Goal: Contribute content: Contribute content

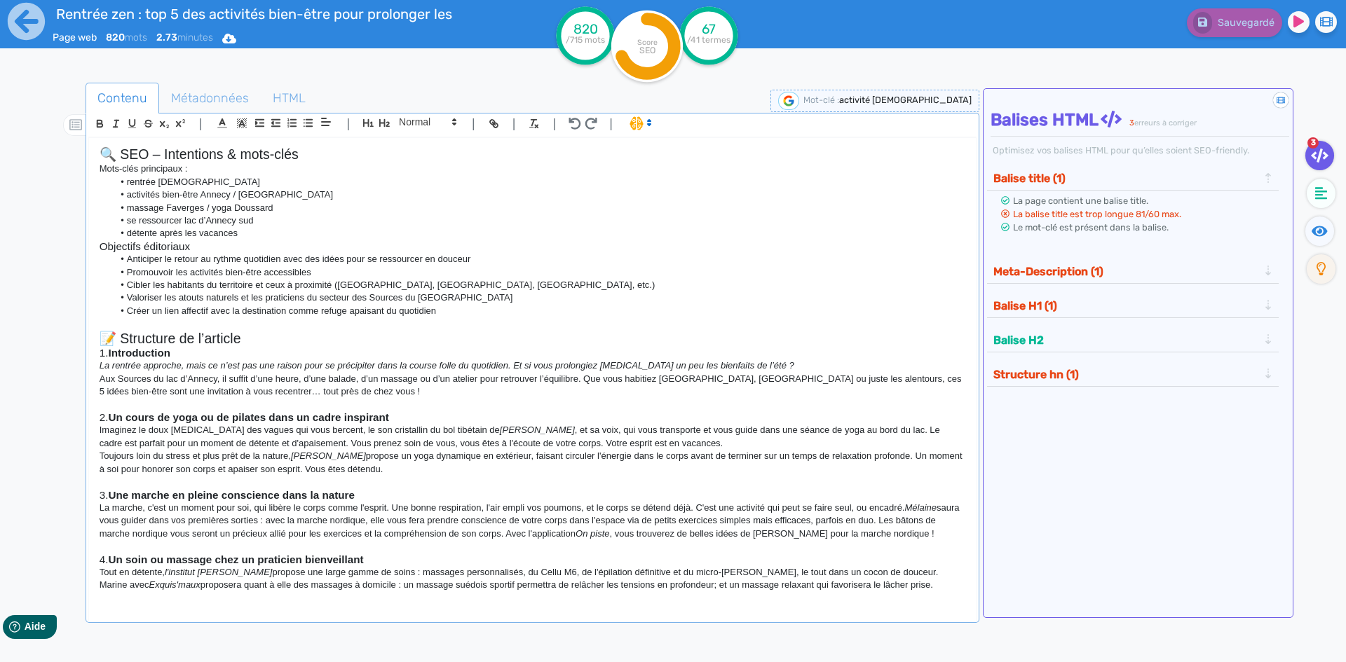
click at [283, 454] on p "Toujours loin du stress et plus prêt de la nature, [PERSON_NAME] propose un yog…" at bounding box center [532, 463] width 865 height 26
click at [435, 460] on p "Toujours loin du stress et plus prêt de la nature, [PERSON_NAME] propose un yog…" at bounding box center [532, 463] width 865 height 26
click at [377, 463] on p "Toujours loin du stress et plus prêt de la nature, [PERSON_NAME] propose un yog…" at bounding box center [532, 463] width 865 height 26
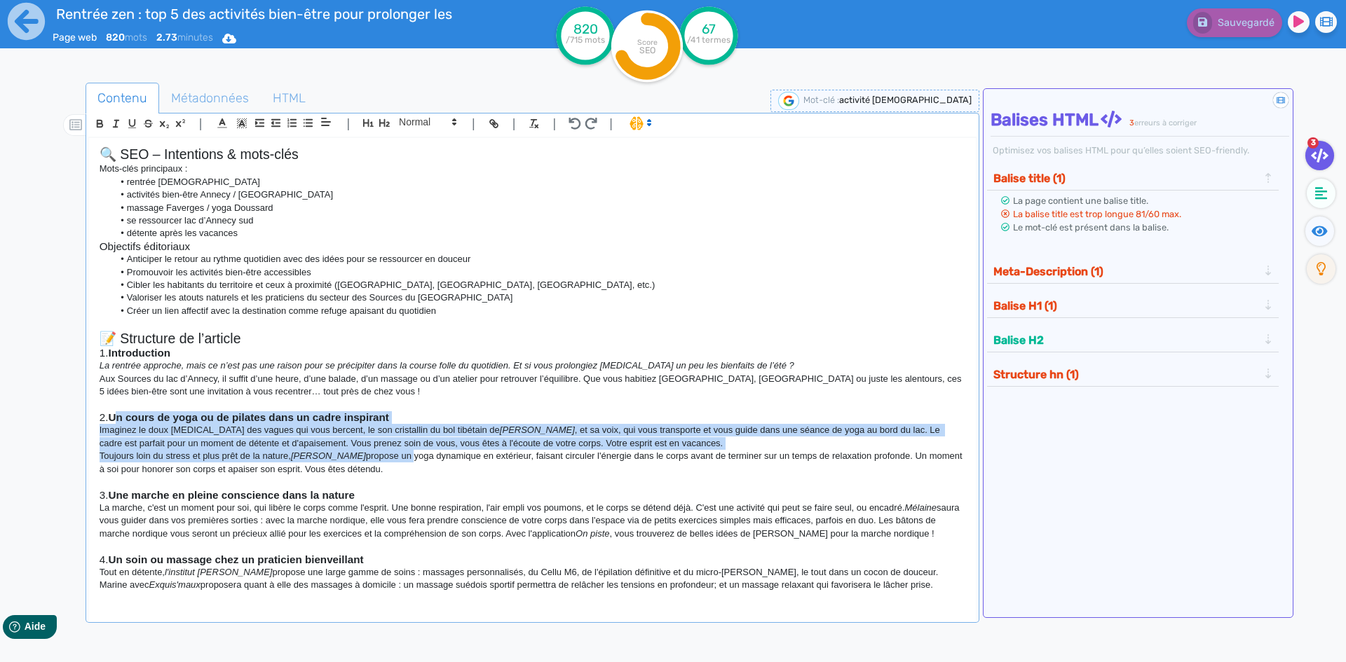
drag, startPoint x: 378, startPoint y: 457, endPoint x: 121, endPoint y: 416, distance: 260.4
click at [121, 416] on div "🔍 SEO – Intentions & mots-clés Mots-clés principaux : rentrée zen activités bie…" at bounding box center [532, 370] width 886 height 464
click at [286, 457] on p "Toujours loin du stress et plus prêt de la nature, [PERSON_NAME] propose un yog…" at bounding box center [532, 463] width 865 height 26
click at [392, 463] on p "Toujours loin du stress et plus prêt de la nature, [PERSON_NAME] propose un yog…" at bounding box center [532, 463] width 865 height 26
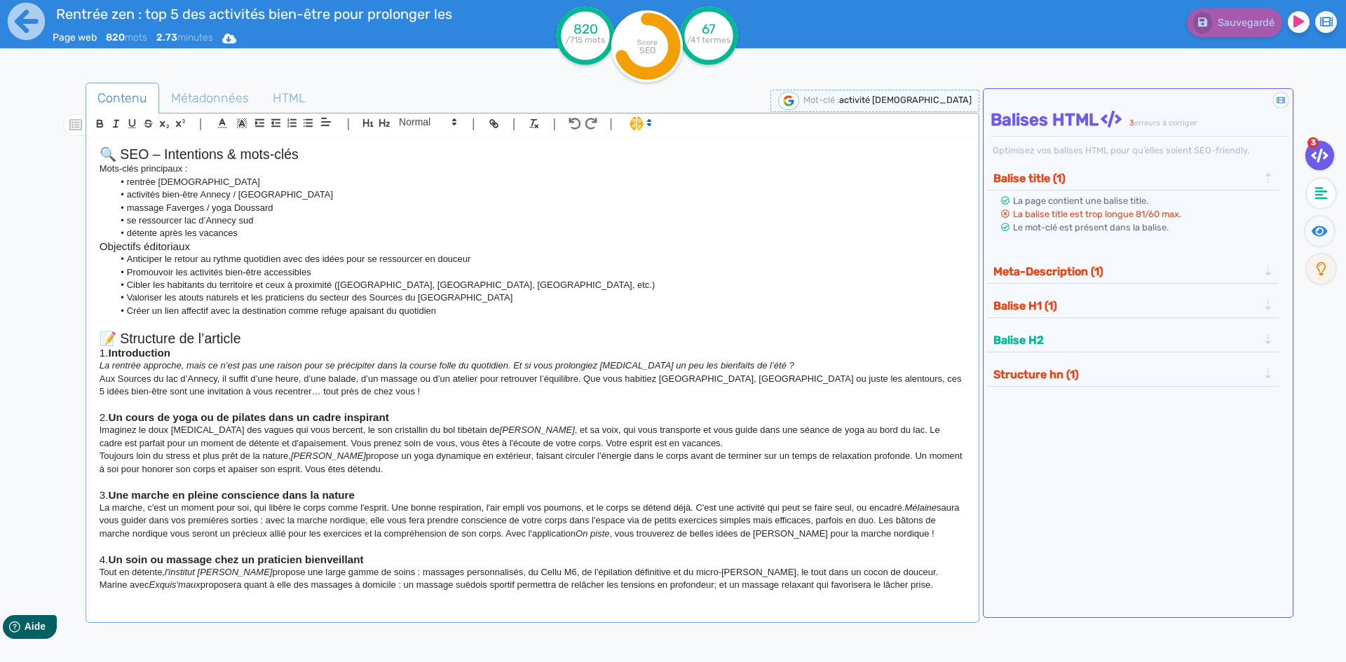
drag, startPoint x: 390, startPoint y: 474, endPoint x: 163, endPoint y: 455, distance: 227.9
click at [163, 455] on p "Toujours loin du stress et plus prêt de la nature, [PERSON_NAME] propose un yog…" at bounding box center [532, 463] width 865 height 26
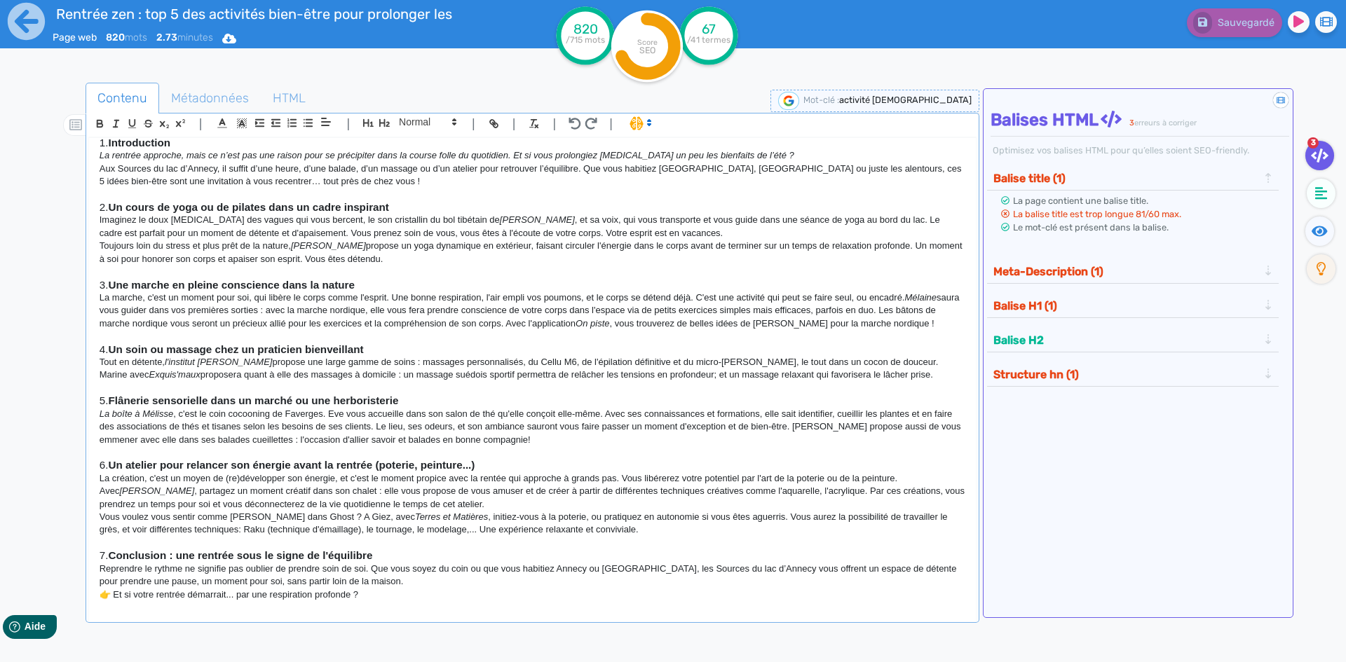
scroll to position [257, 0]
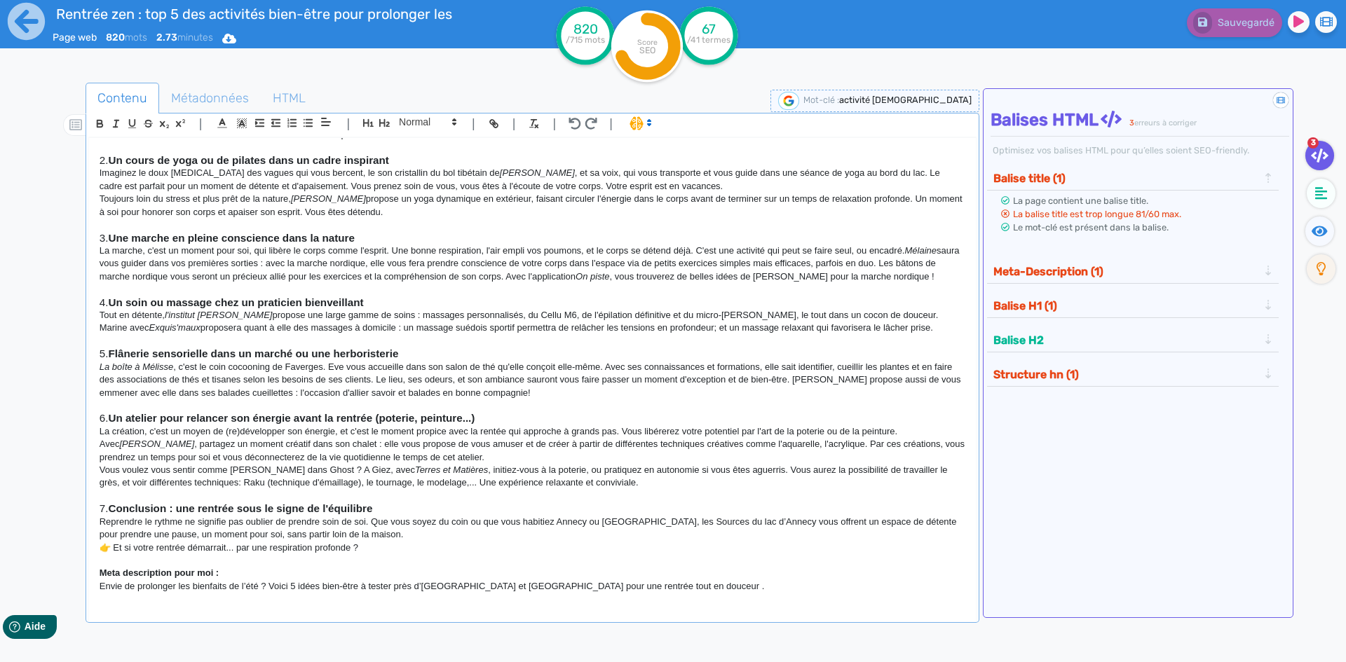
click at [359, 211] on p "Toujours loin du stress et plus prêt de la nature, [PERSON_NAME] propose un yog…" at bounding box center [532, 206] width 865 height 26
drag, startPoint x: 385, startPoint y: 212, endPoint x: 74, endPoint y: 172, distance: 313.6
click at [74, 172] on div "Contenu Métadonnées HTML | | H3 H4 H5 H6 Normal | | | | 🔍 SEO – Intentions & mo…" at bounding box center [693, 414] width 1305 height 671
copy div "Imaginez le doux [MEDICAL_DATA] des vagues qui vous bercent, le son cristallin …"
drag, startPoint x: 432, startPoint y: 157, endPoint x: 114, endPoint y: 156, distance: 318.9
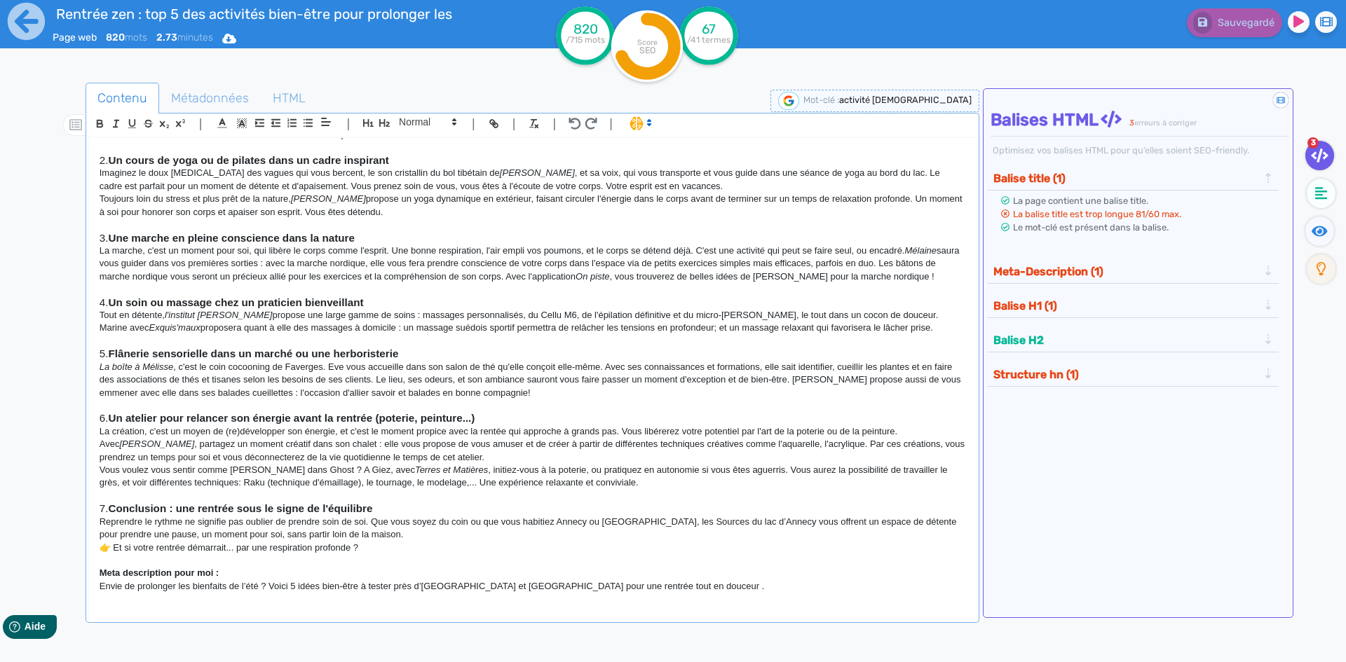
click at [114, 156] on h3 "2. Un cours de yoga ou de pilates dans un cadre inspirant" at bounding box center [532, 160] width 865 height 13
copy strong "Un cours de yoga ou de pilates dans un cadre inspirant"
click at [327, 214] on p "Toujours loin du stress et plus prêt de la nature, [PERSON_NAME] propose un yog…" at bounding box center [532, 206] width 865 height 26
drag, startPoint x: 395, startPoint y: 234, endPoint x: 109, endPoint y: 238, distance: 286.0
click at [109, 238] on h3 "3. Une marche en pleine conscience dans la nature" at bounding box center [532, 238] width 865 height 13
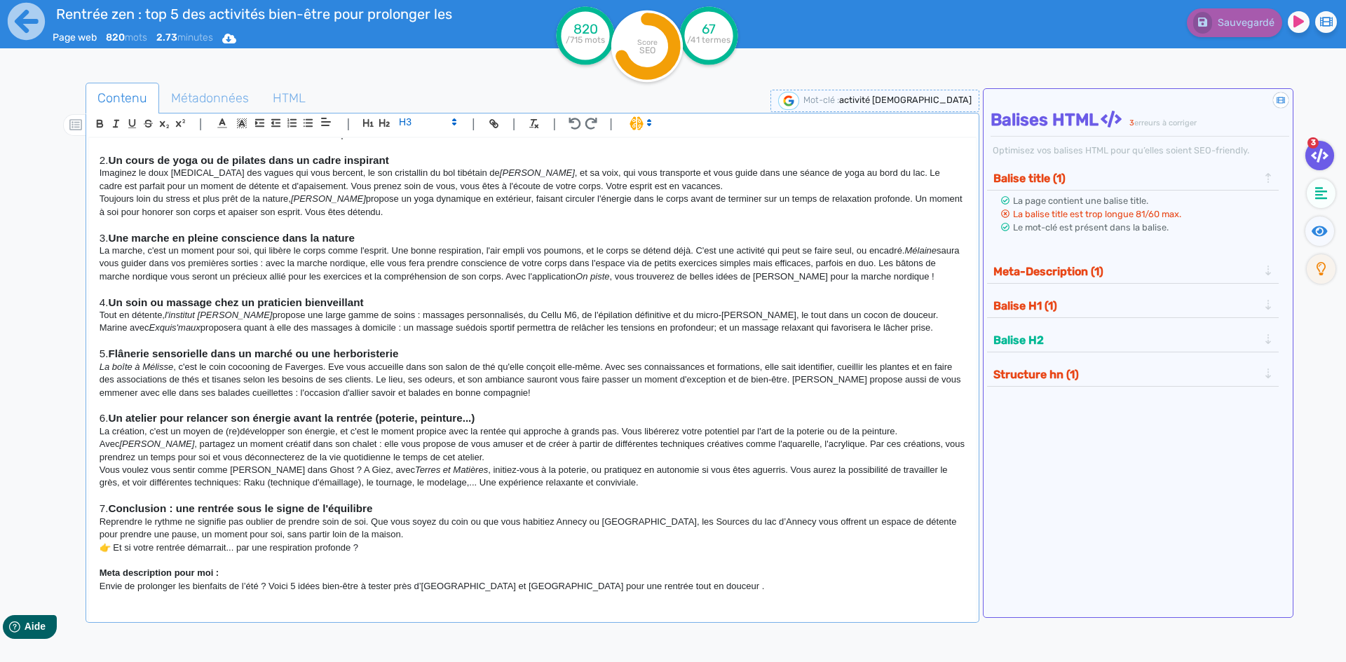
click at [359, 286] on p at bounding box center [532, 289] width 865 height 13
drag, startPoint x: 384, startPoint y: 307, endPoint x: 113, endPoint y: 301, distance: 271.3
click at [113, 301] on h3 "4. Un soin ou massage chez un praticien bienveillant" at bounding box center [532, 302] width 865 height 13
copy strong "Un soin ou massage chez un praticien bienveillant"
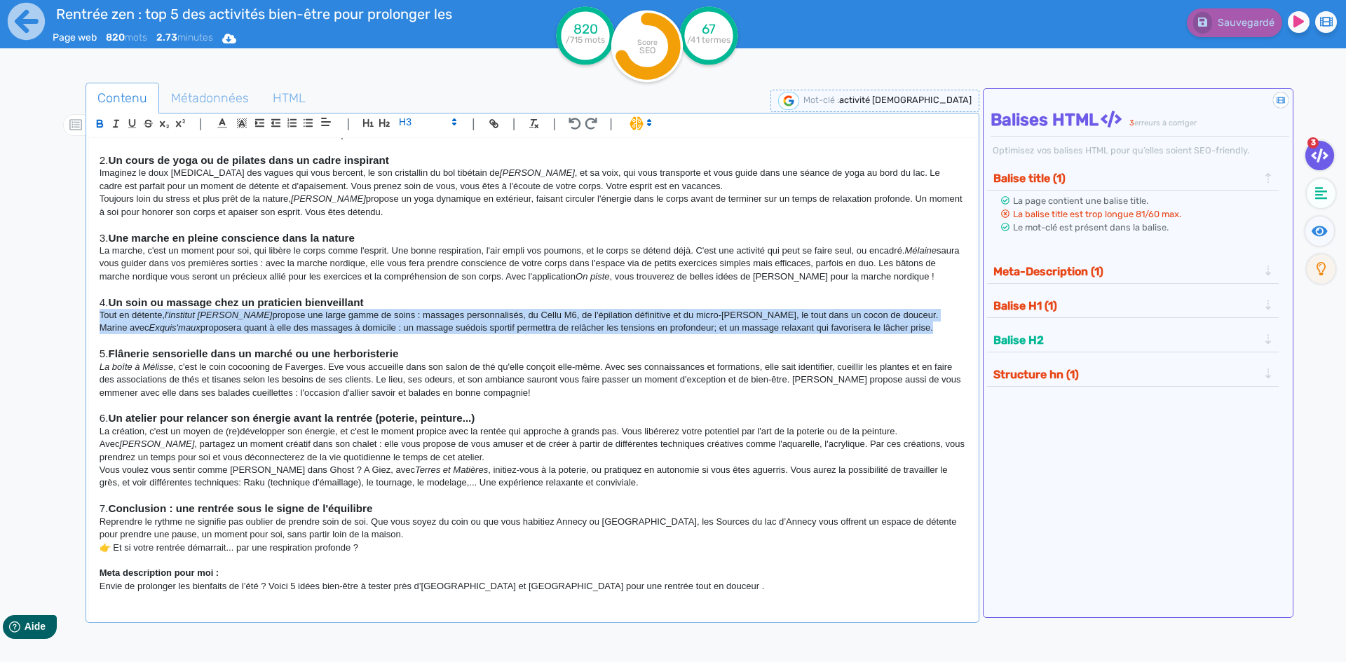
drag, startPoint x: 944, startPoint y: 327, endPoint x: 87, endPoint y: 318, distance: 857.1
click at [87, 318] on div "| | H3 H4 H5 H6 Normal | | | | 🔍 SEO – Intentions & mots-clés Mots-clés princip…" at bounding box center [531, 368] width 893 height 510
copy div "Tout en détente, l'institut [PERSON_NAME] propose une large gamme de soins : ma…"
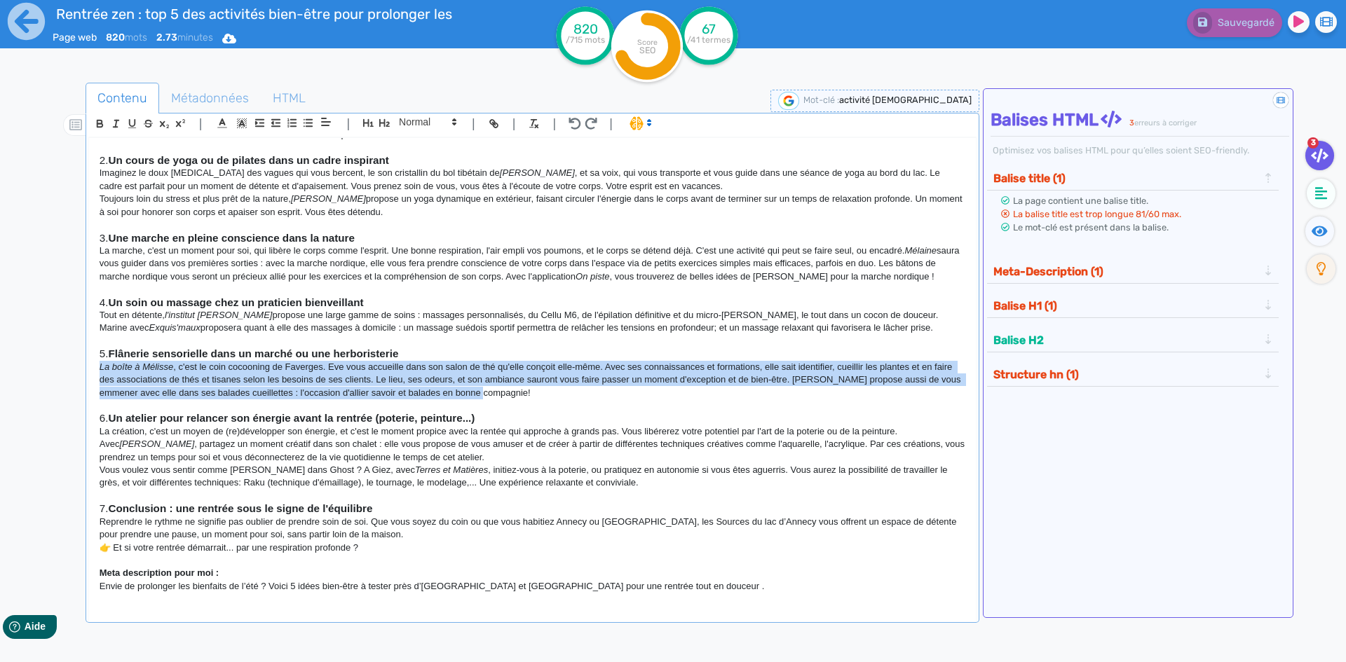
drag, startPoint x: 519, startPoint y: 389, endPoint x: 87, endPoint y: 372, distance: 432.0
click at [87, 372] on div "| | H3 H4 H5 H6 Normal | | | | 🔍 SEO – Intentions & mots-clés Mots-clés princip…" at bounding box center [531, 368] width 893 height 510
copy p "La boîte à Mélisse , c'est le coin cocooning de Faverges. Eve vous accueille da…"
click at [395, 367] on p "La boîte à Mélisse , c'est le coin cocooning de Faverges. Eve vous accueille da…" at bounding box center [532, 380] width 865 height 39
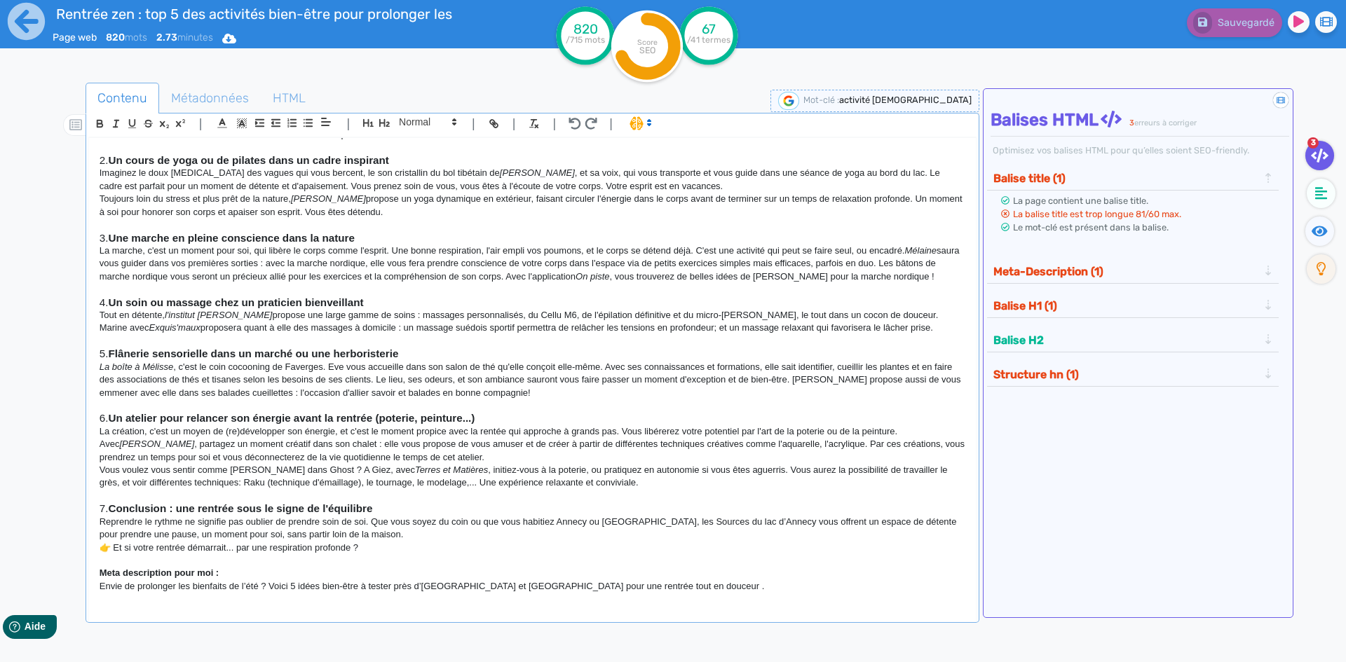
click at [413, 361] on p "La boîte à Mélisse , c'est le coin cocooning de Faverges. Eve vous accueille da…" at bounding box center [532, 380] width 865 height 39
drag, startPoint x: 426, startPoint y: 351, endPoint x: 114, endPoint y: 355, distance: 312.6
click at [114, 355] on h3 "5. Flânerie sensorielle dans un marché ou une herboristerie" at bounding box center [532, 354] width 865 height 13
copy strong "Flânerie sensorielle dans un marché ou une herboristerie"
click at [466, 433] on p "La création, c'est un moyen de (re)développer son énergie, et c'est le moment p…" at bounding box center [532, 444] width 865 height 39
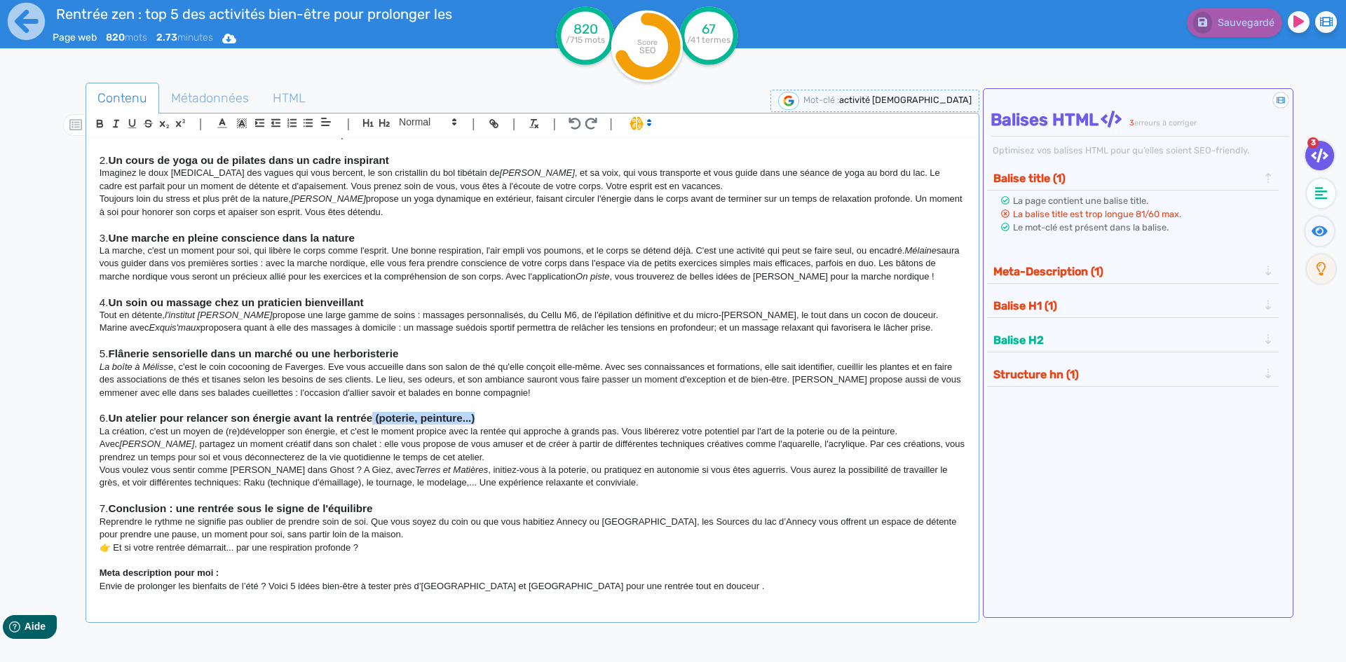
drag, startPoint x: 513, startPoint y: 418, endPoint x: 374, endPoint y: 416, distance: 139.5
click at [374, 416] on h3 "6. Un atelier pour relancer son énergie avant la rentrée (poterie, peinture...)" at bounding box center [532, 418] width 865 height 13
click at [338, 416] on strong "Un atelier pour relancer son énergie avant la rentrée (poterie, peinture...)" at bounding box center [291, 418] width 367 height 12
drag, startPoint x: 375, startPoint y: 422, endPoint x: 113, endPoint y: 421, distance: 262.1
click at [113, 421] on strong "Un atelier pour relancer son énergie avant la rentrée (poterie, peinture...)" at bounding box center [291, 418] width 367 height 12
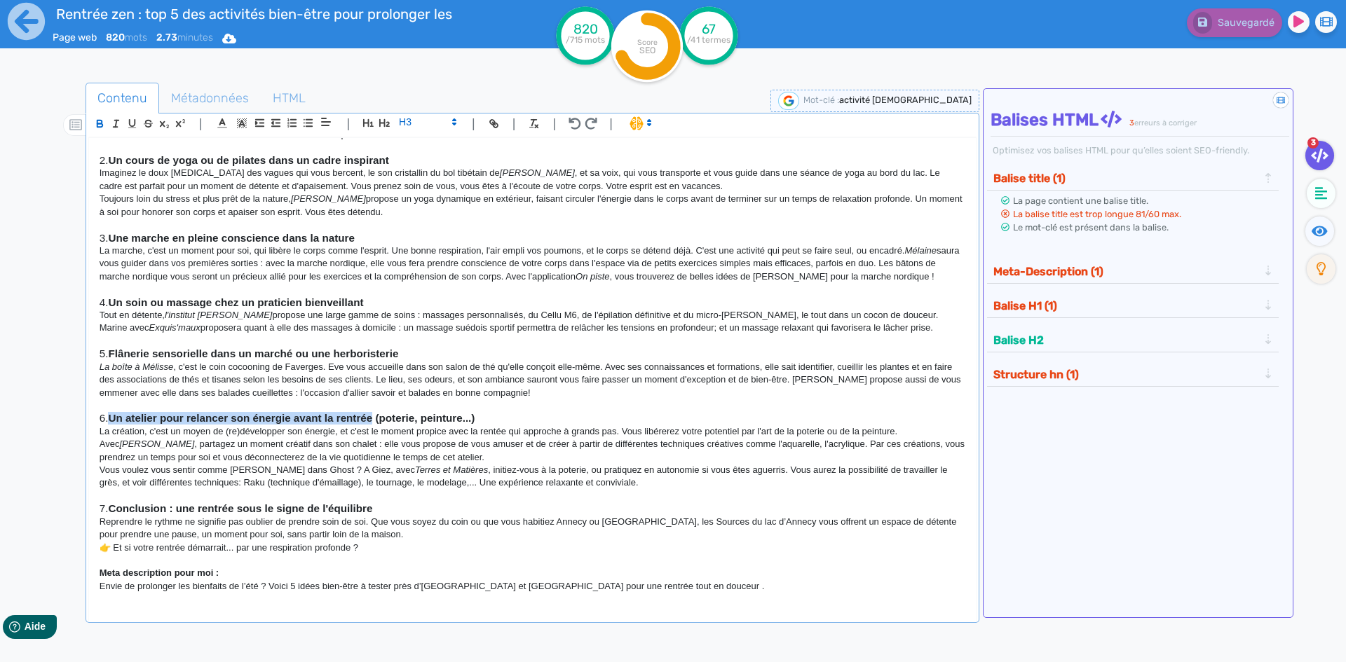
click at [282, 412] on strong "Un atelier pour relancer son énergie avant la rentrée (poterie, peinture...)" at bounding box center [291, 418] width 367 height 12
click at [296, 420] on strong "Un atelier pour relancer son énergie avant la rentrée (poterie, peinture...)" at bounding box center [291, 418] width 367 height 12
click at [292, 418] on strong "Un atelier pour relancer son énergie avant la rentrée (poterie, peinture...)" at bounding box center [291, 418] width 367 height 12
drag, startPoint x: 292, startPoint y: 419, endPoint x: 111, endPoint y: 421, distance: 180.8
click at [111, 421] on strong "Un atelier pour relancer son énergie avant la rentrée (poterie, peinture...)" at bounding box center [291, 418] width 367 height 12
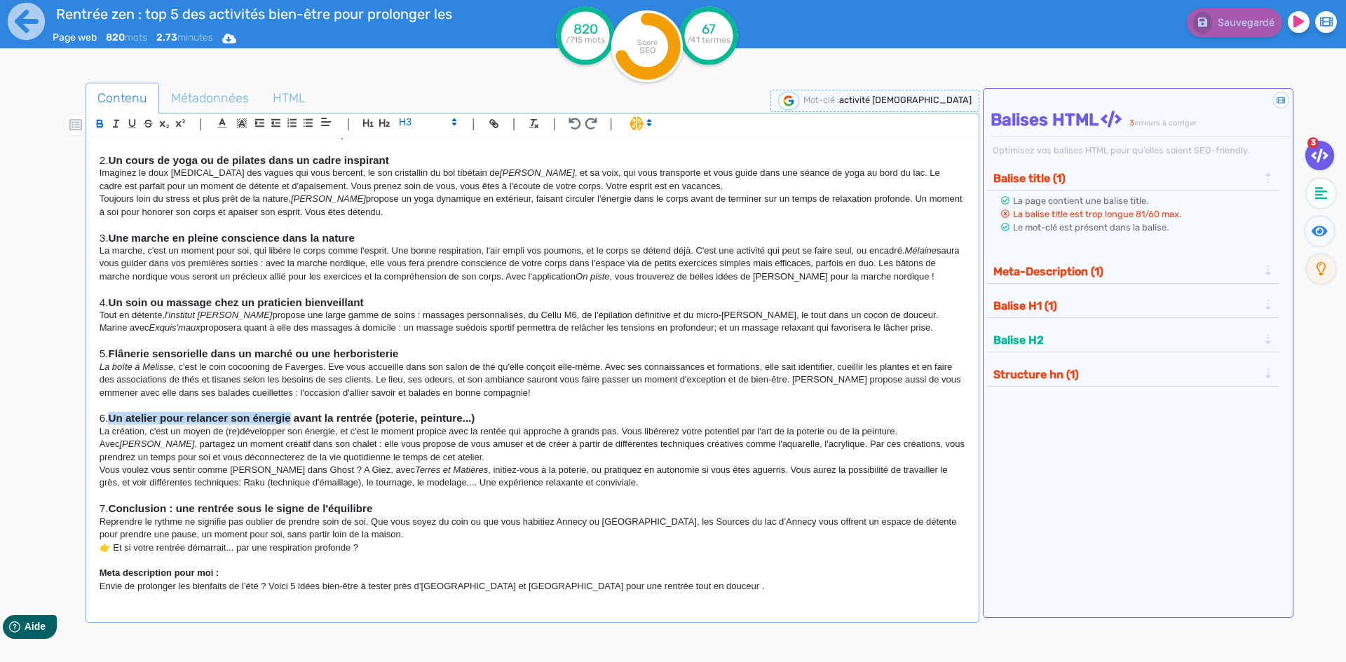
copy strong "Un atelier pour relancer son énergie"
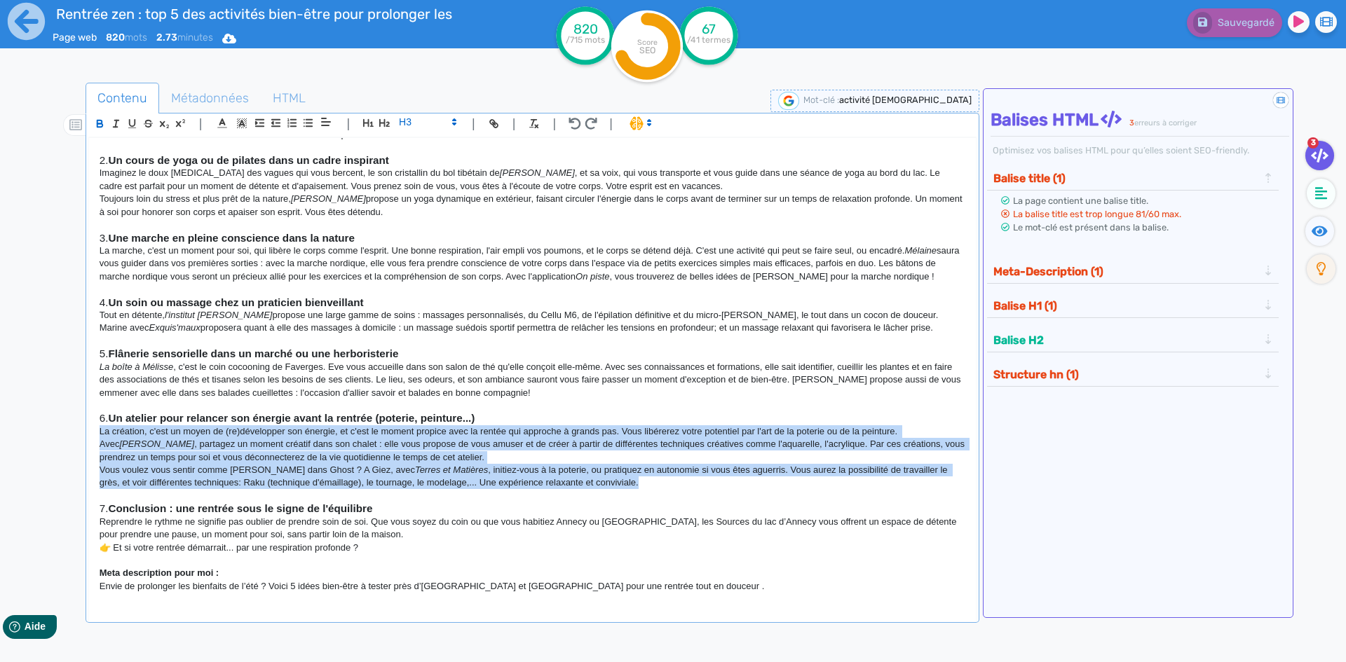
drag, startPoint x: 604, startPoint y: 484, endPoint x: 96, endPoint y: 434, distance: 510.4
click at [96, 434] on div "🔍 SEO – Intentions & mots-clés Mots-clés principaux : rentrée zen activités bie…" at bounding box center [532, 370] width 886 height 464
copy div "La création, c'est un moyen de (re)développer son énergie, et c'est le moment p…"
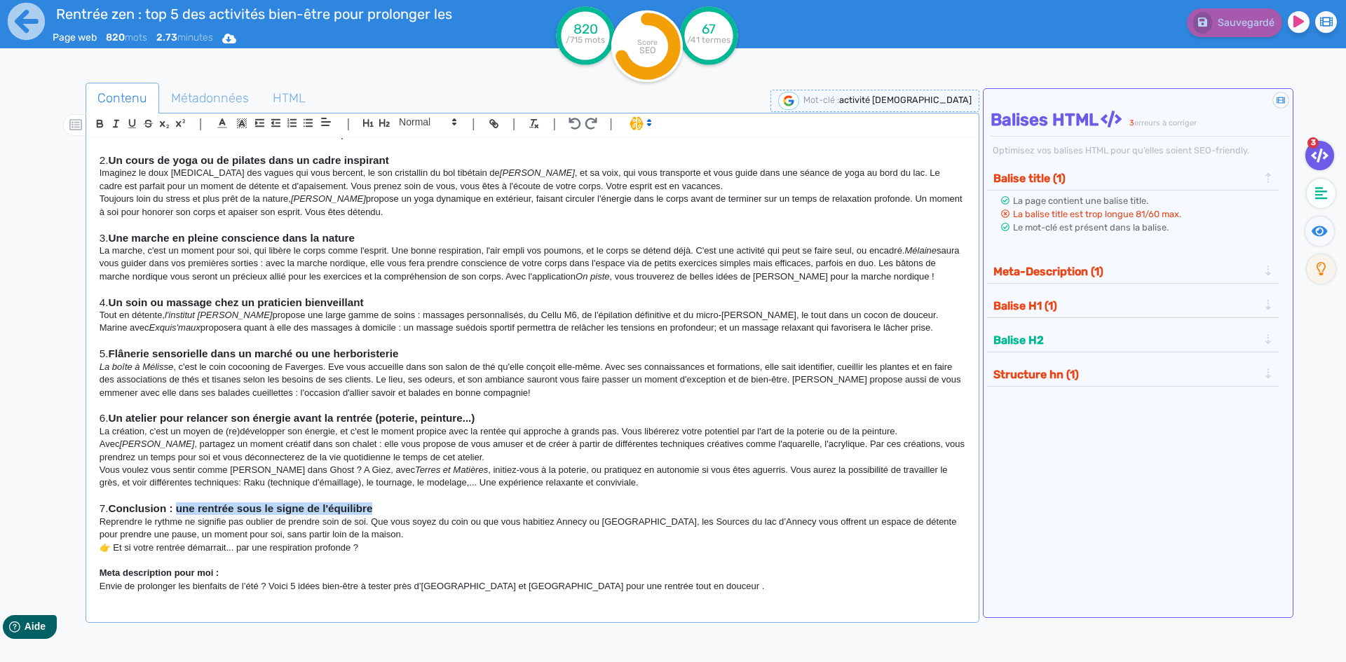
drag, startPoint x: 385, startPoint y: 507, endPoint x: 181, endPoint y: 504, distance: 204.0
click at [181, 504] on h3 "7. Conclusion : une rentrée sous le signe de l'équilibre" at bounding box center [532, 508] width 865 height 13
copy strong "une rentrée sous le signe de l'équilibre"
drag, startPoint x: 375, startPoint y: 547, endPoint x: 359, endPoint y: 547, distance: 16.1
click at [359, 547] on p "👉 Et si votre rentrée démarrait... par une respiration profonde ?" at bounding box center [532, 548] width 865 height 13
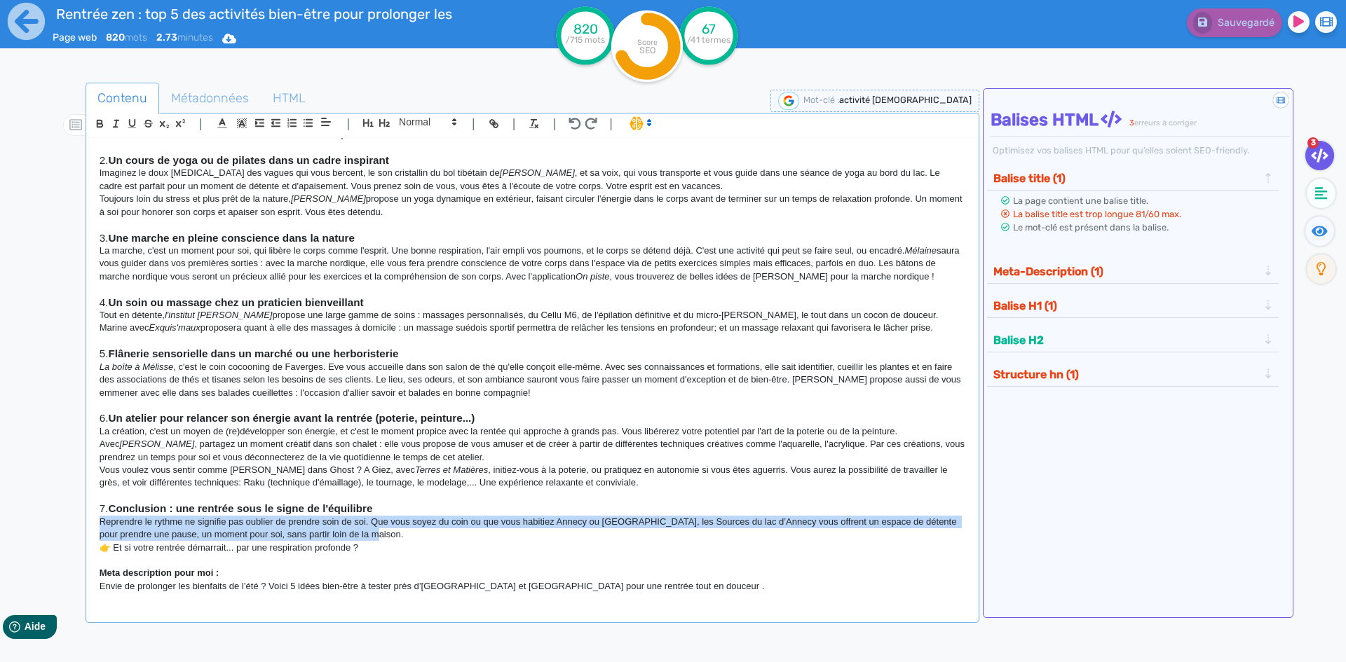
drag, startPoint x: 399, startPoint y: 540, endPoint x: 90, endPoint y: 522, distance: 309.5
click at [90, 522] on div "🔍 SEO – Intentions & mots-clés Mots-clés principaux : rentrée zen activités bie…" at bounding box center [532, 370] width 886 height 464
copy p "Reprendre le rythme ne signifie pas oublier de prendre soin de soi. Que vous so…"
